Goal: Task Accomplishment & Management: Use online tool/utility

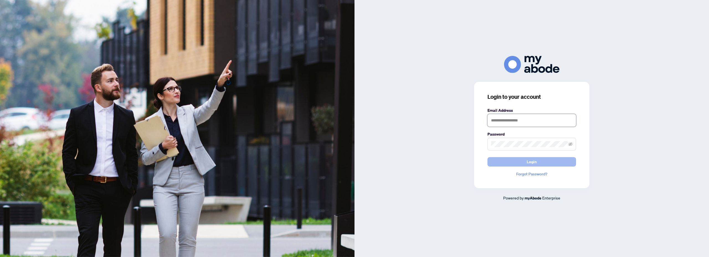
type input "**********"
click at [509, 160] on button "Login" at bounding box center [532, 161] width 89 height 9
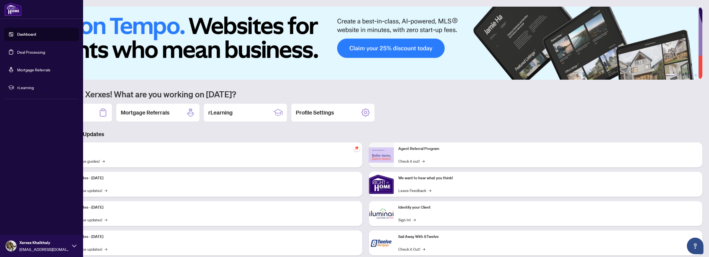
click at [17, 50] on link "Deal Processing" at bounding box center [31, 52] width 28 height 5
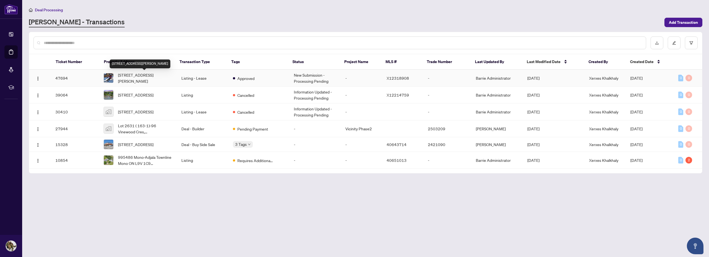
click at [141, 77] on span "[STREET_ADDRESS][PERSON_NAME]" at bounding box center [145, 78] width 55 height 12
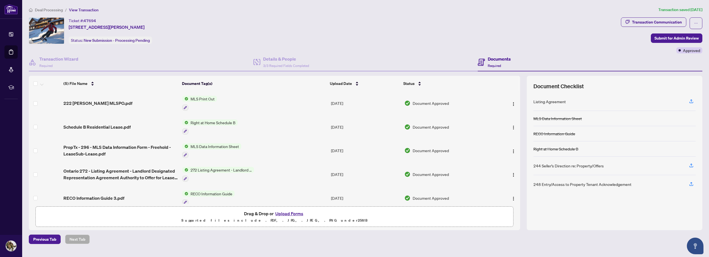
click at [257, 218] on p "Supported files include .PDF, .JPG, .JPEG, .PNG under 25 MB" at bounding box center [274, 221] width 471 height 7
click at [291, 214] on button "Upload Forms" at bounding box center [289, 213] width 31 height 7
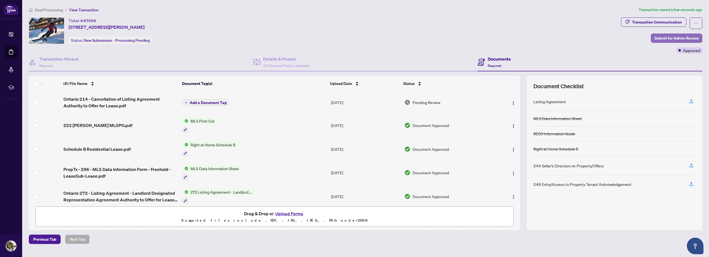
click at [677, 38] on span "Submit for Admin Review" at bounding box center [677, 38] width 44 height 9
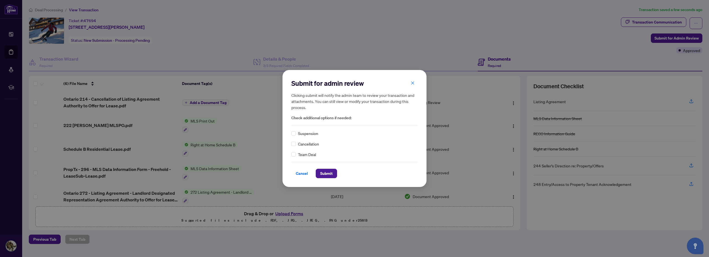
click at [310, 145] on span "Cancellation" at bounding box center [308, 144] width 21 height 6
click at [328, 171] on span "Submit" at bounding box center [326, 173] width 12 height 9
